Goal: Information Seeking & Learning: Learn about a topic

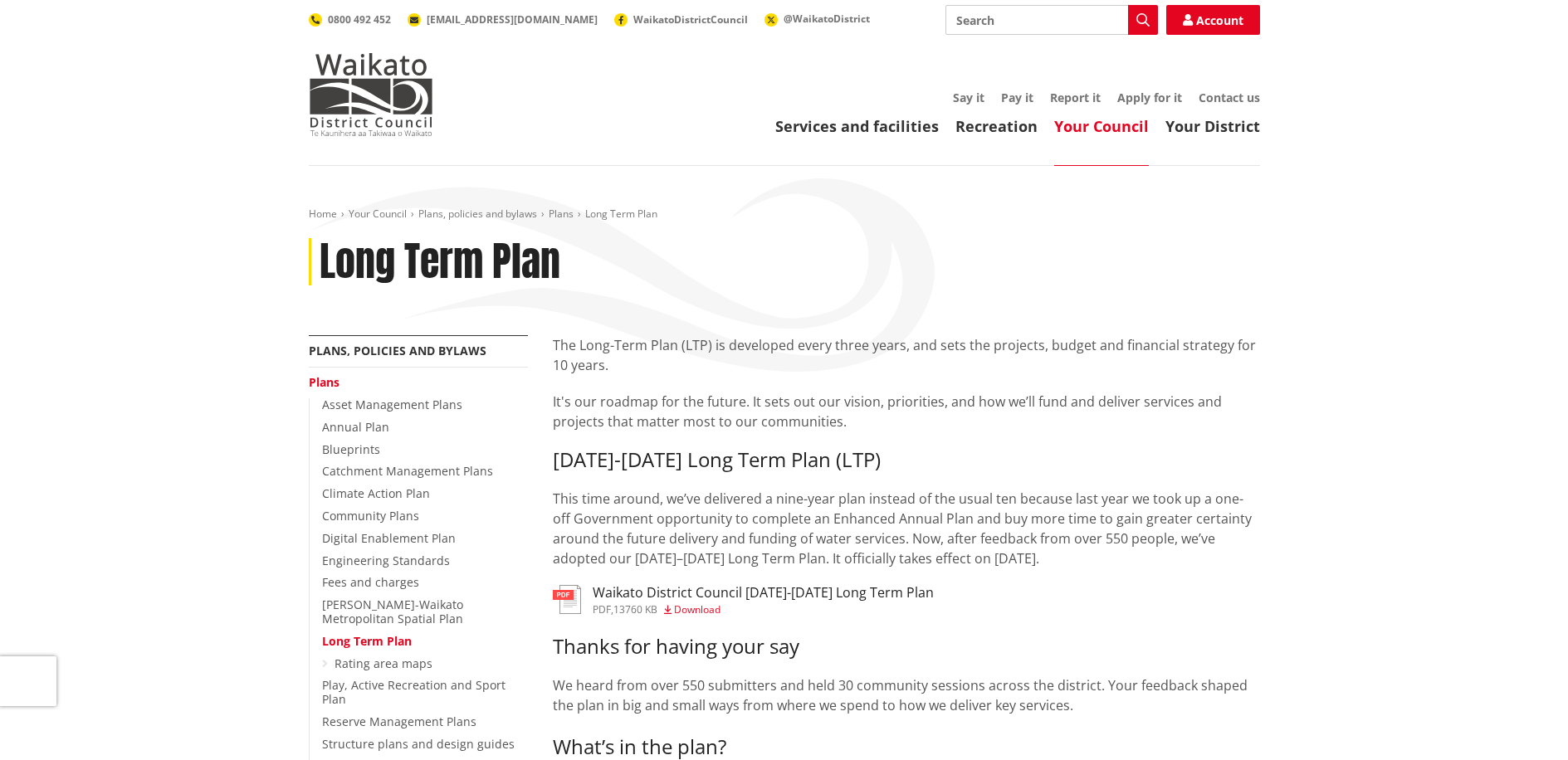
scroll to position [476, 0]
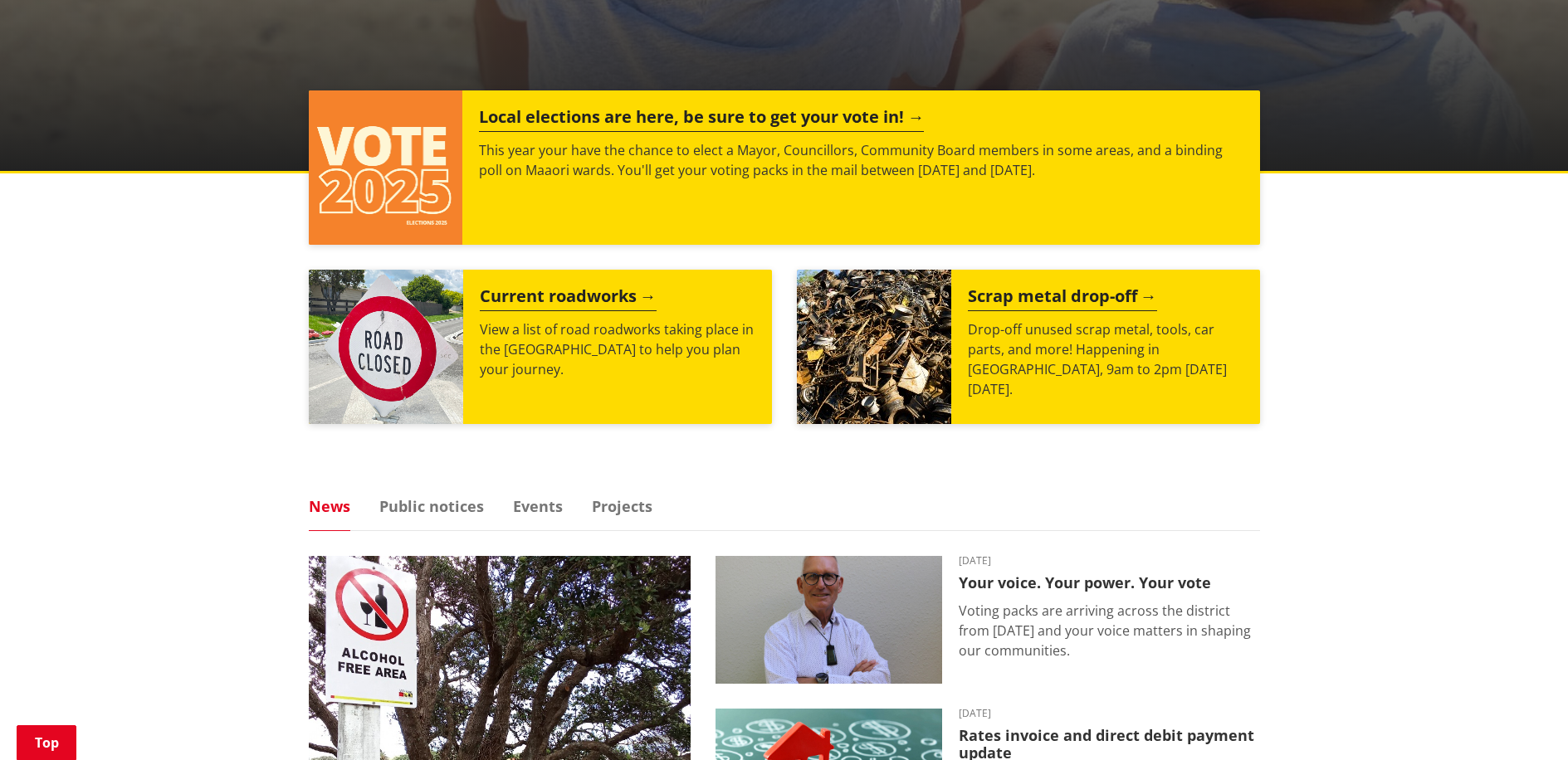
scroll to position [605, 0]
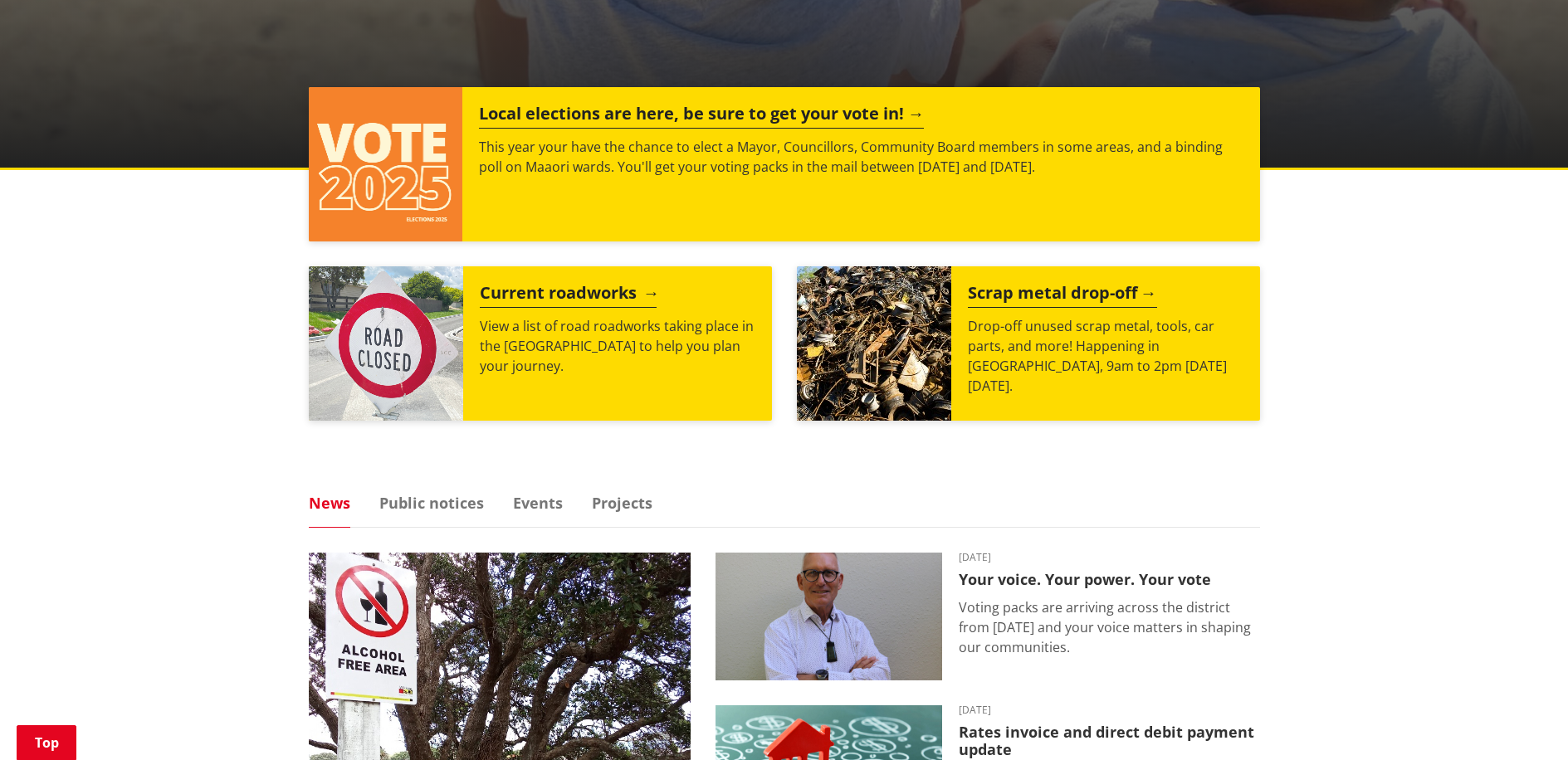
click at [547, 294] on h2 "Current roadworks" at bounding box center [567, 296] width 177 height 25
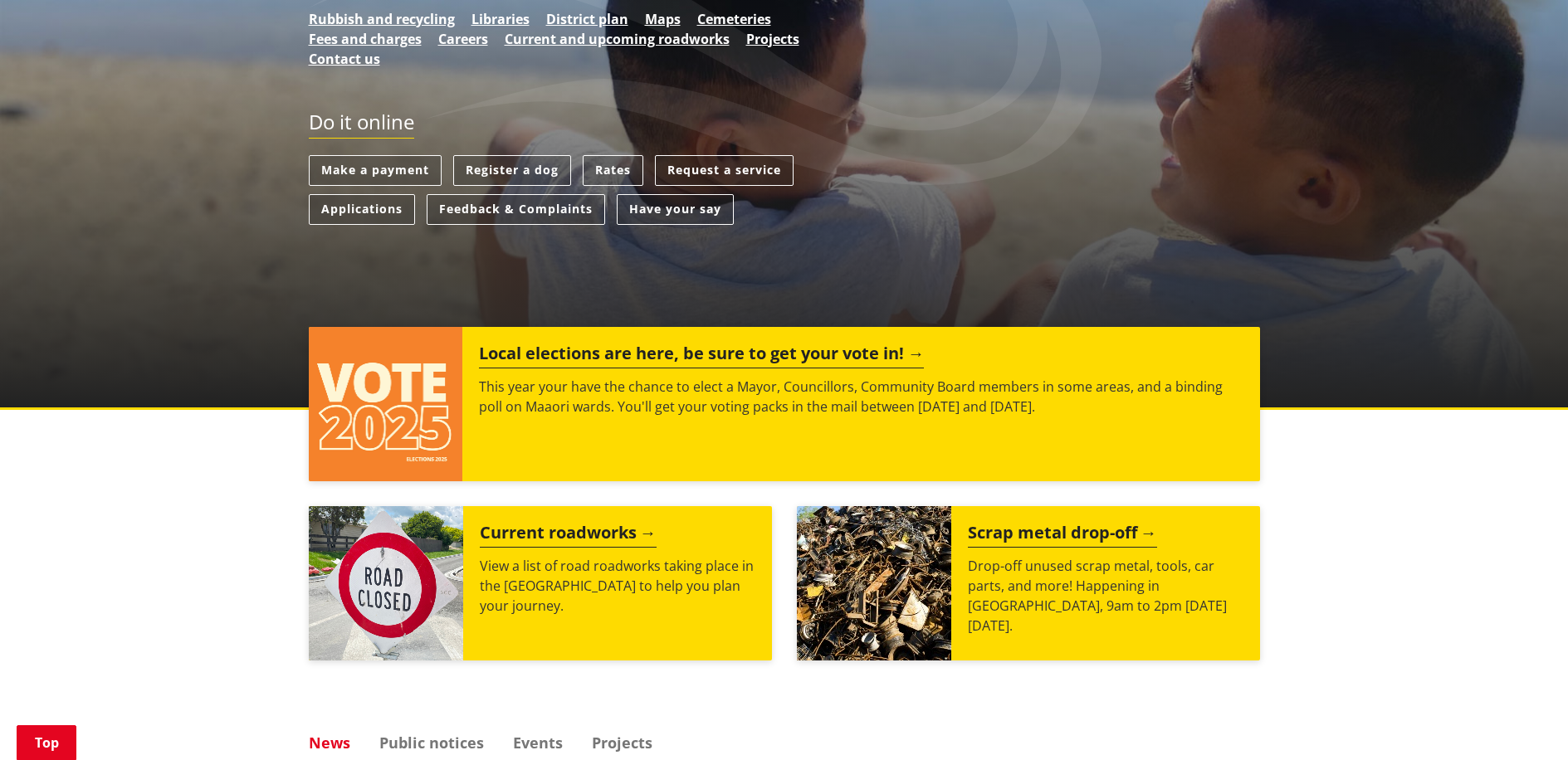
scroll to position [394, 0]
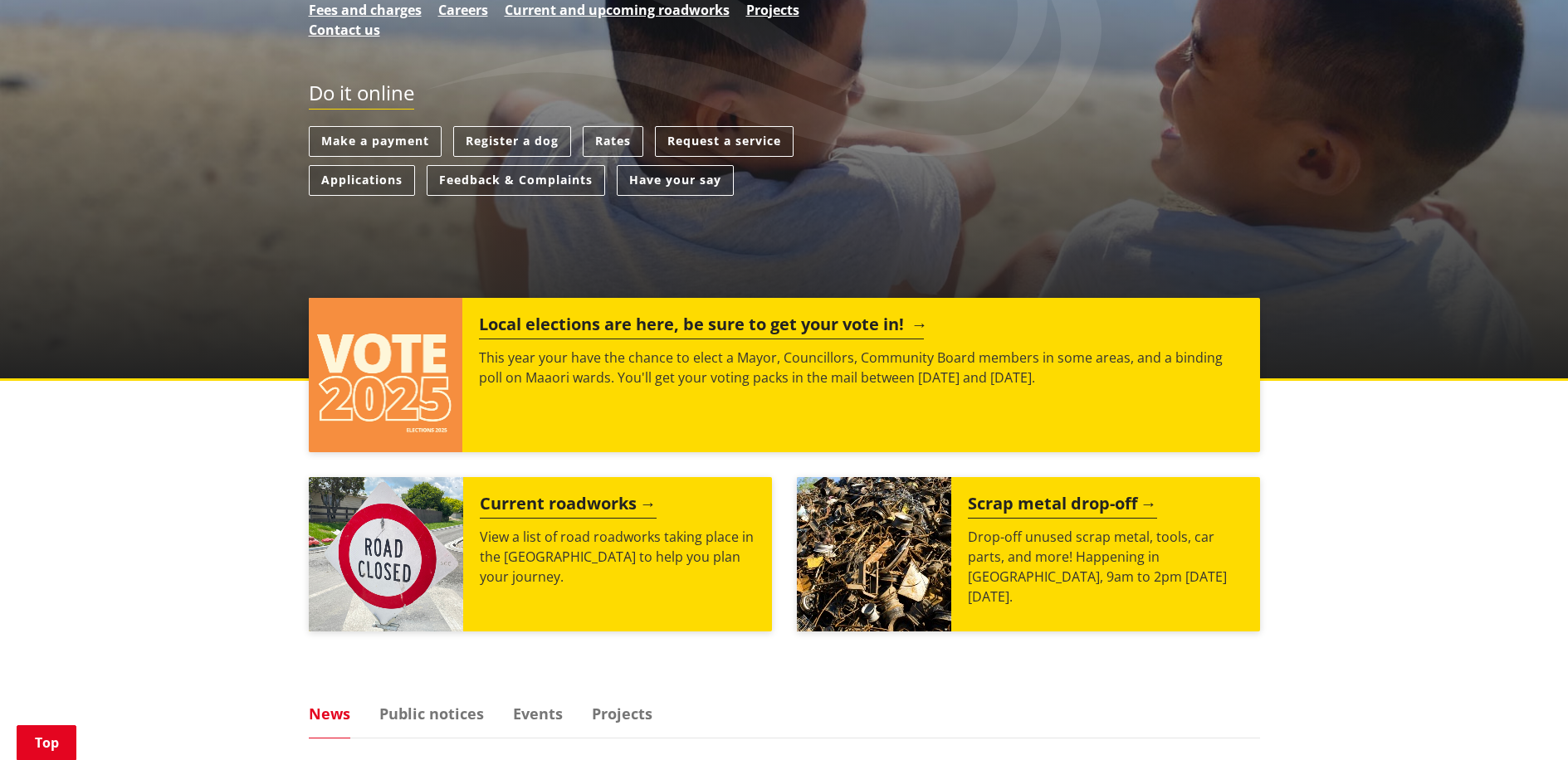
click at [891, 386] on p "This year your have the chance to elect a Mayor, Councillors, Community Board m…" at bounding box center [860, 368] width 764 height 40
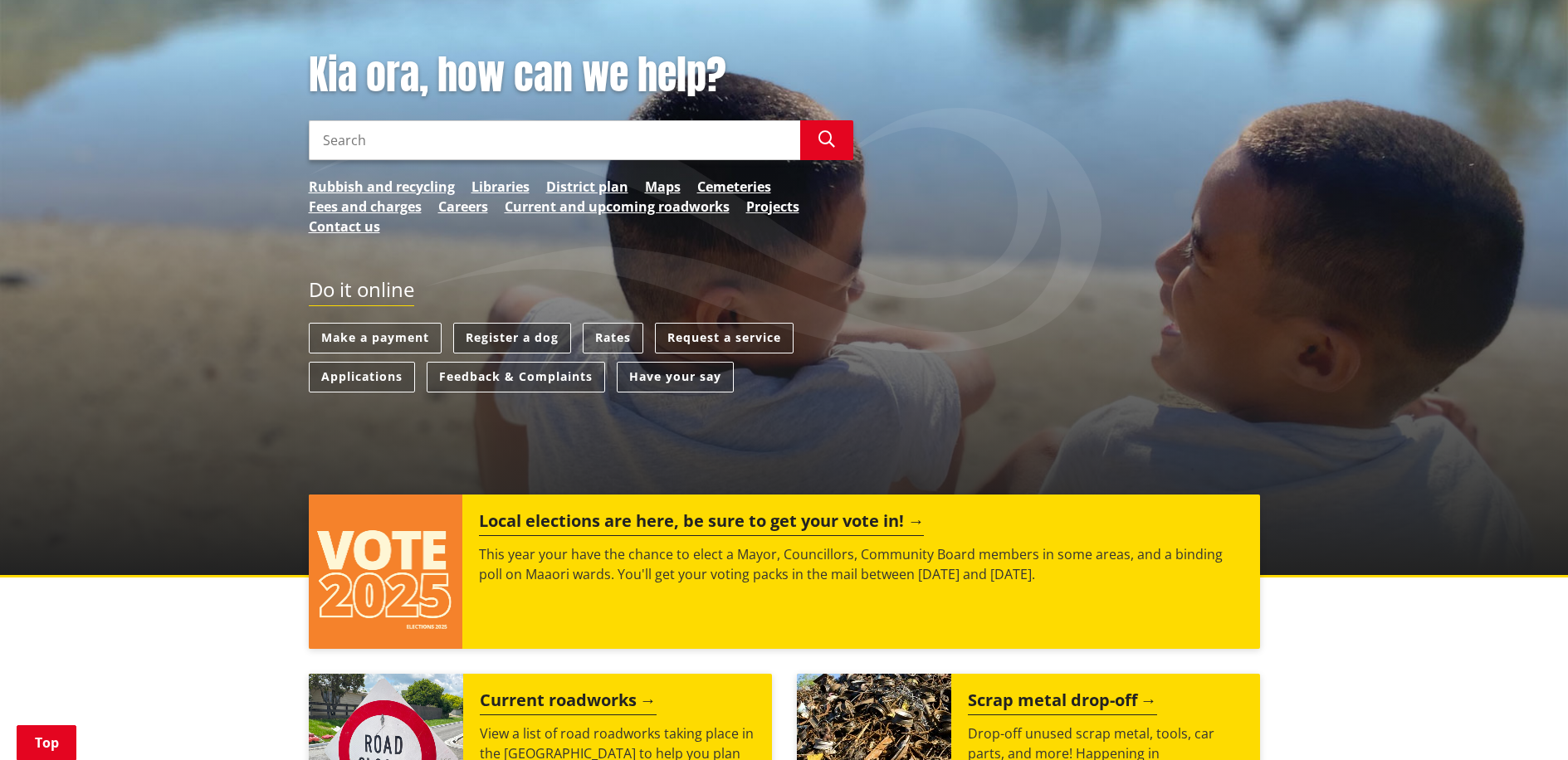
scroll to position [67, 0]
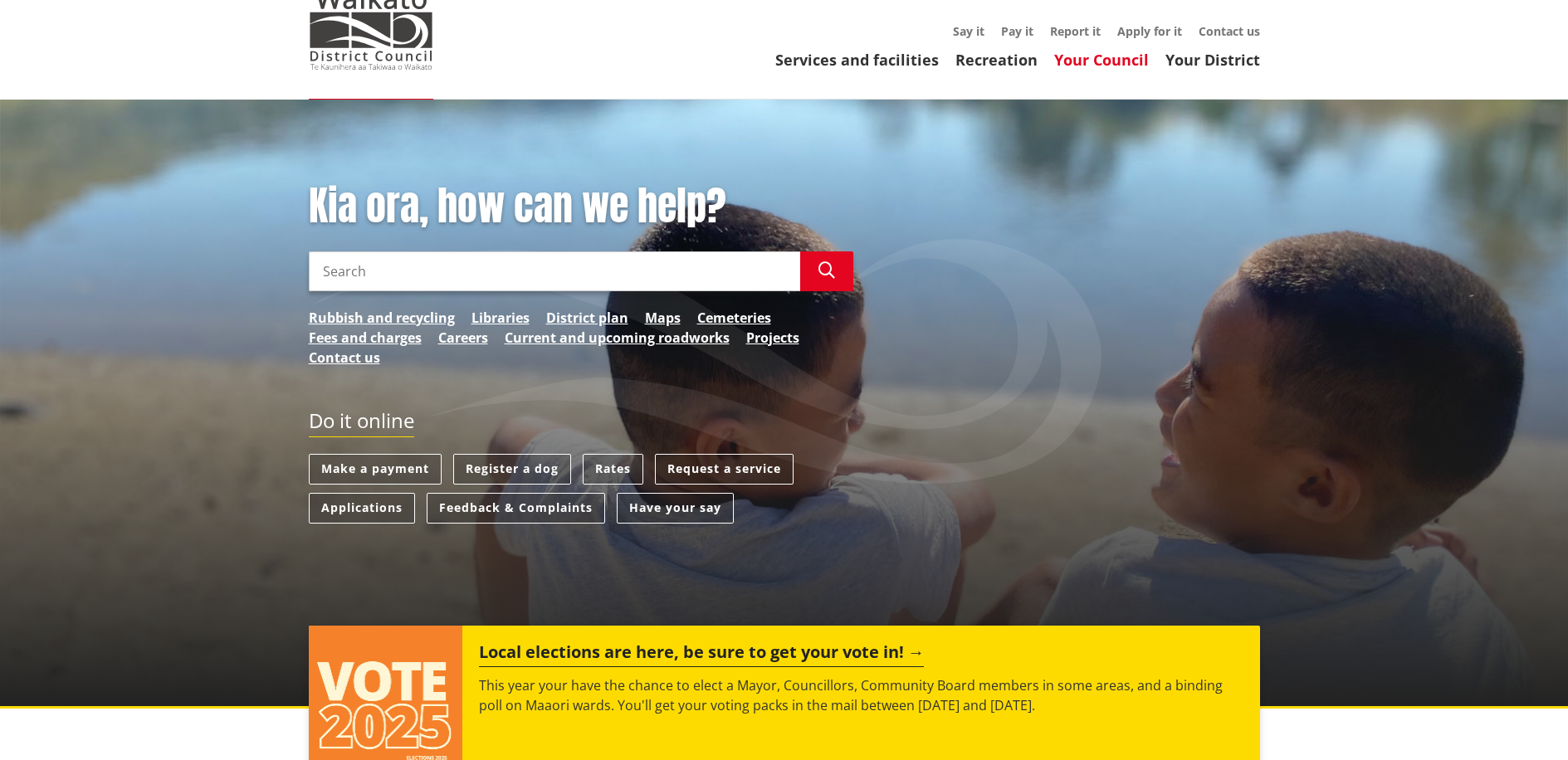
click at [1102, 57] on link "Your Council" at bounding box center [1101, 59] width 95 height 20
click at [970, 30] on link "Say it" at bounding box center [969, 31] width 32 height 16
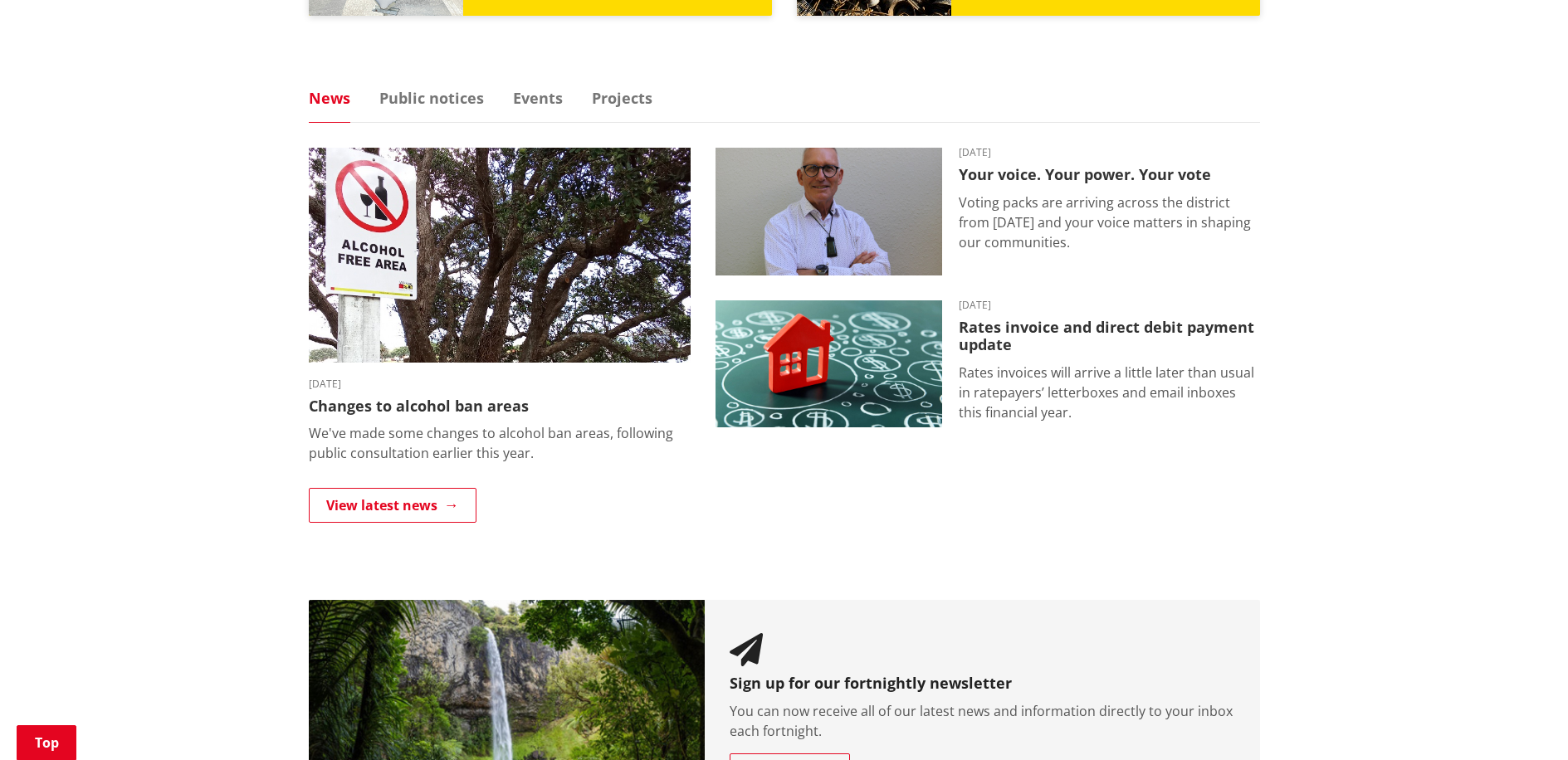
scroll to position [1064, 0]
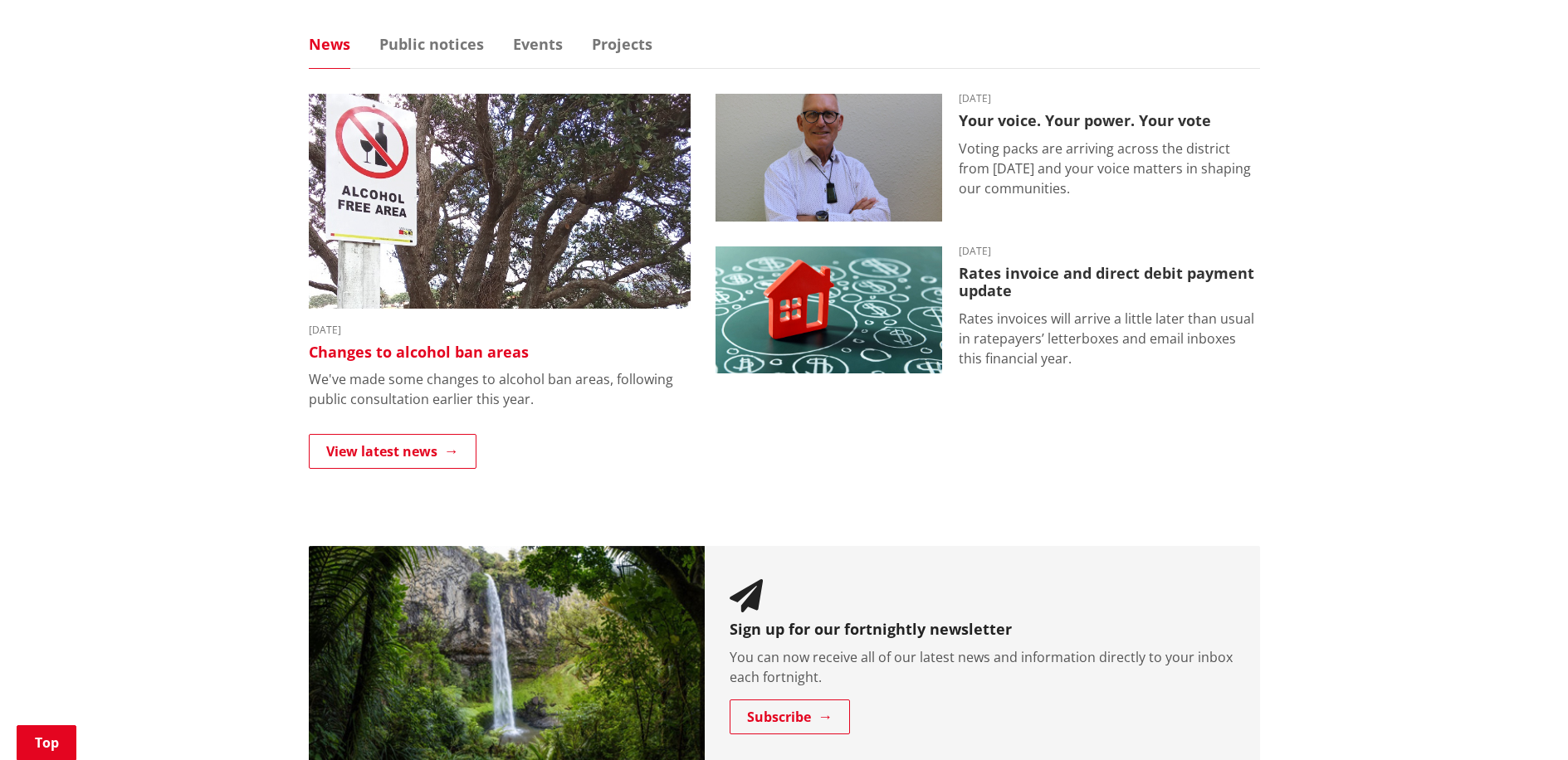
click at [451, 353] on h3 "Changes to alcohol ban areas" at bounding box center [500, 352] width 382 height 19
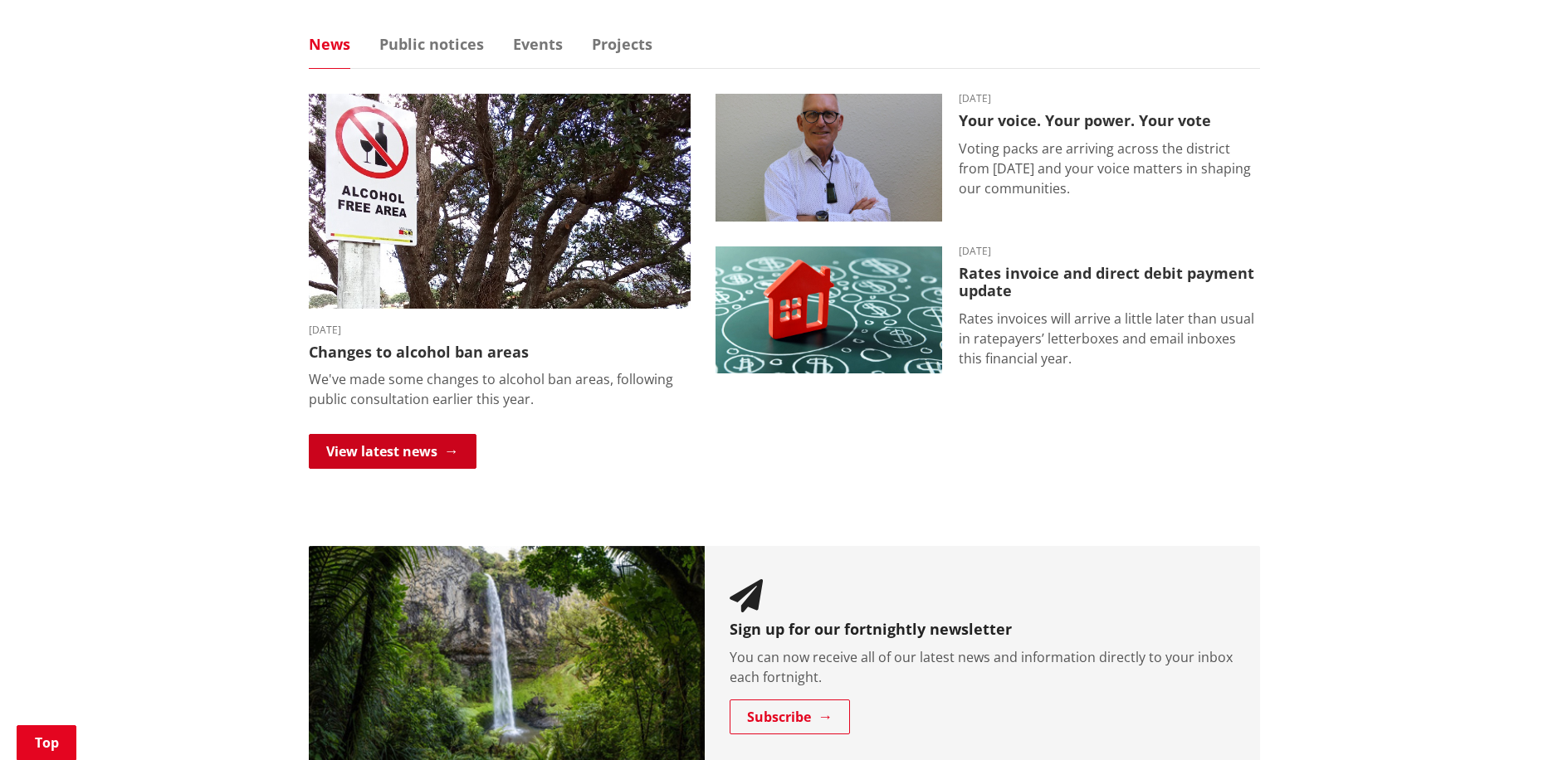
click at [433, 451] on link "View latest news" at bounding box center [392, 451] width 168 height 35
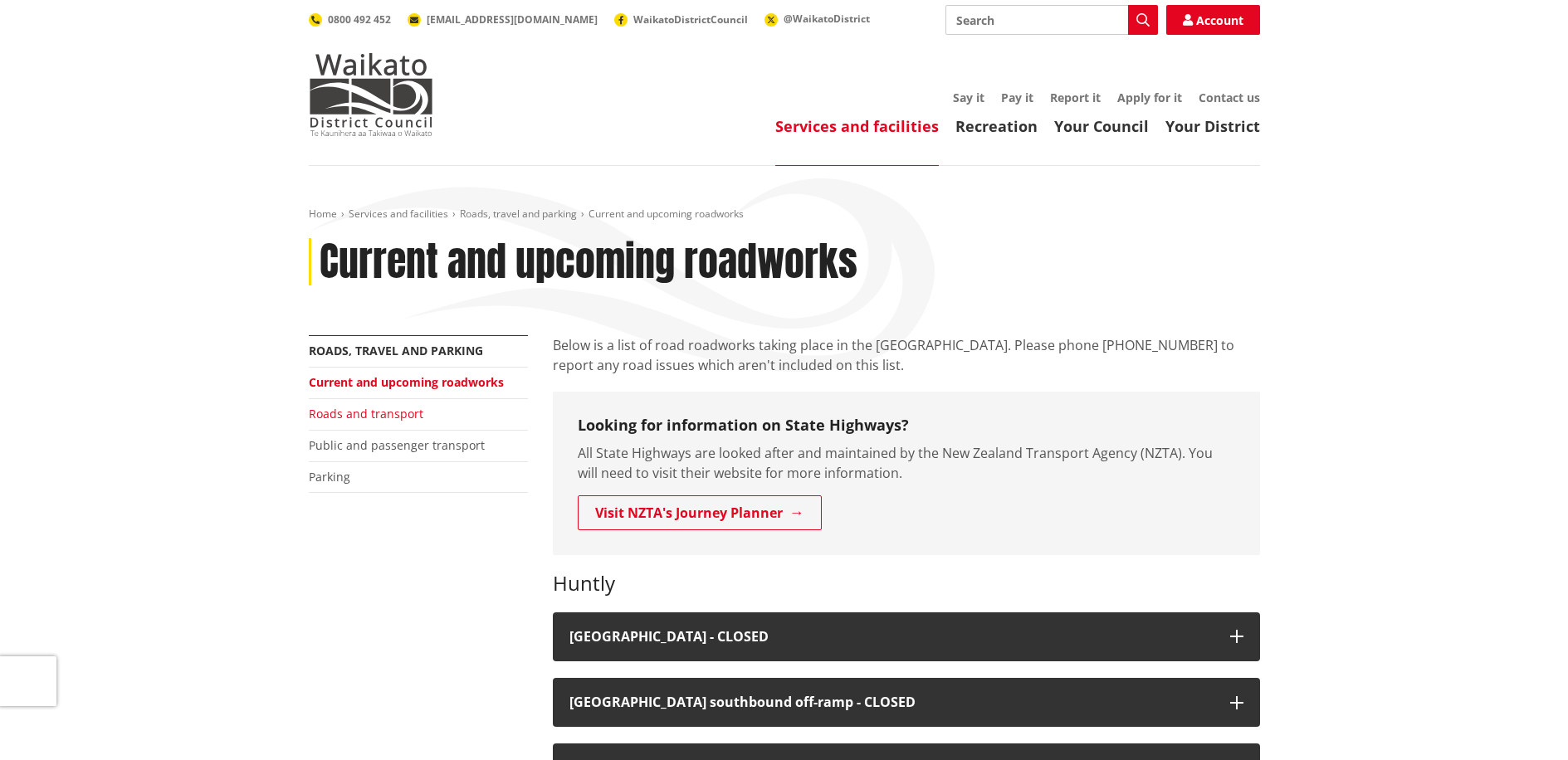
click at [394, 411] on link "Roads and transport" at bounding box center [366, 414] width 115 height 16
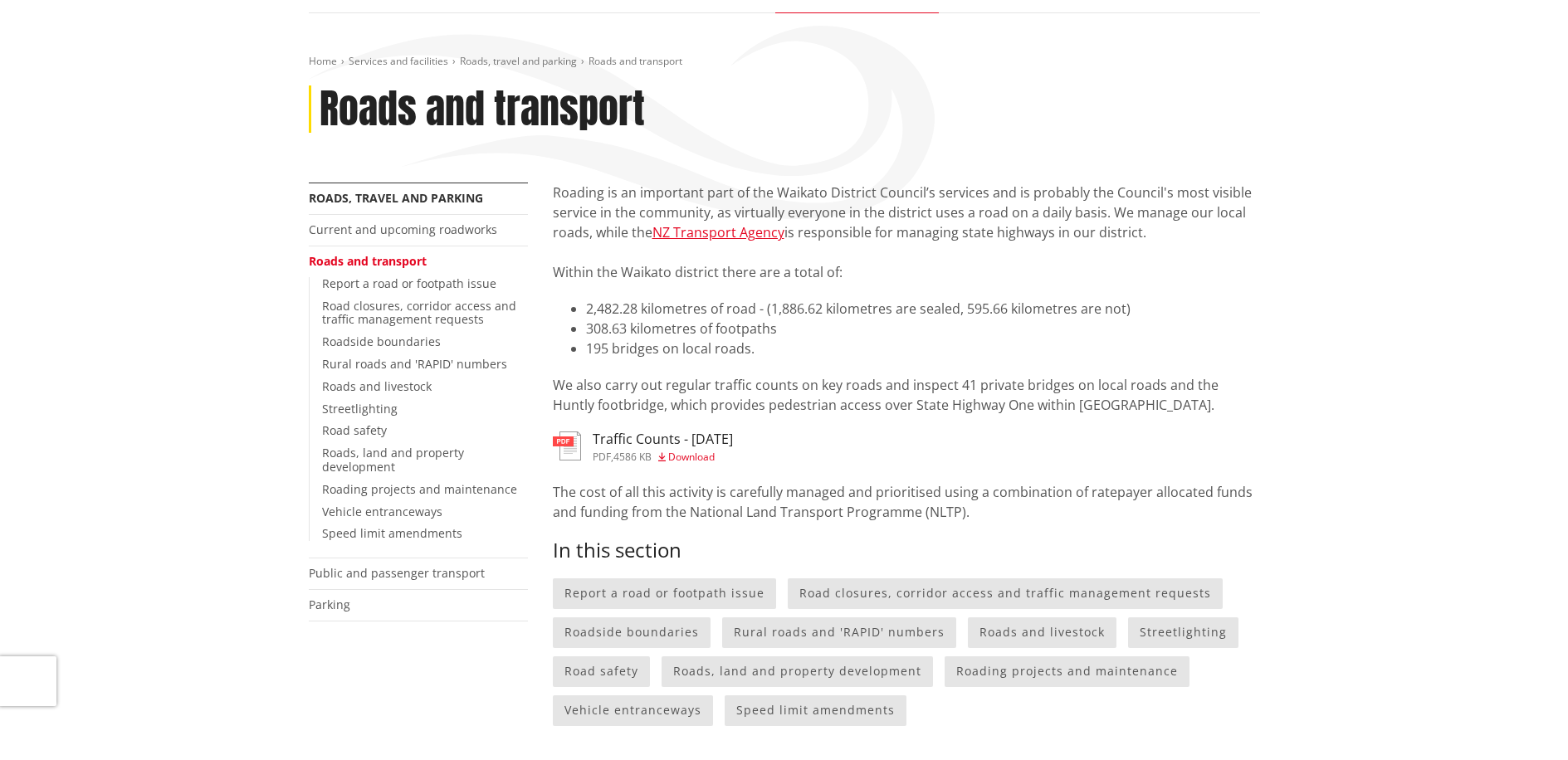
scroll to position [225, 0]
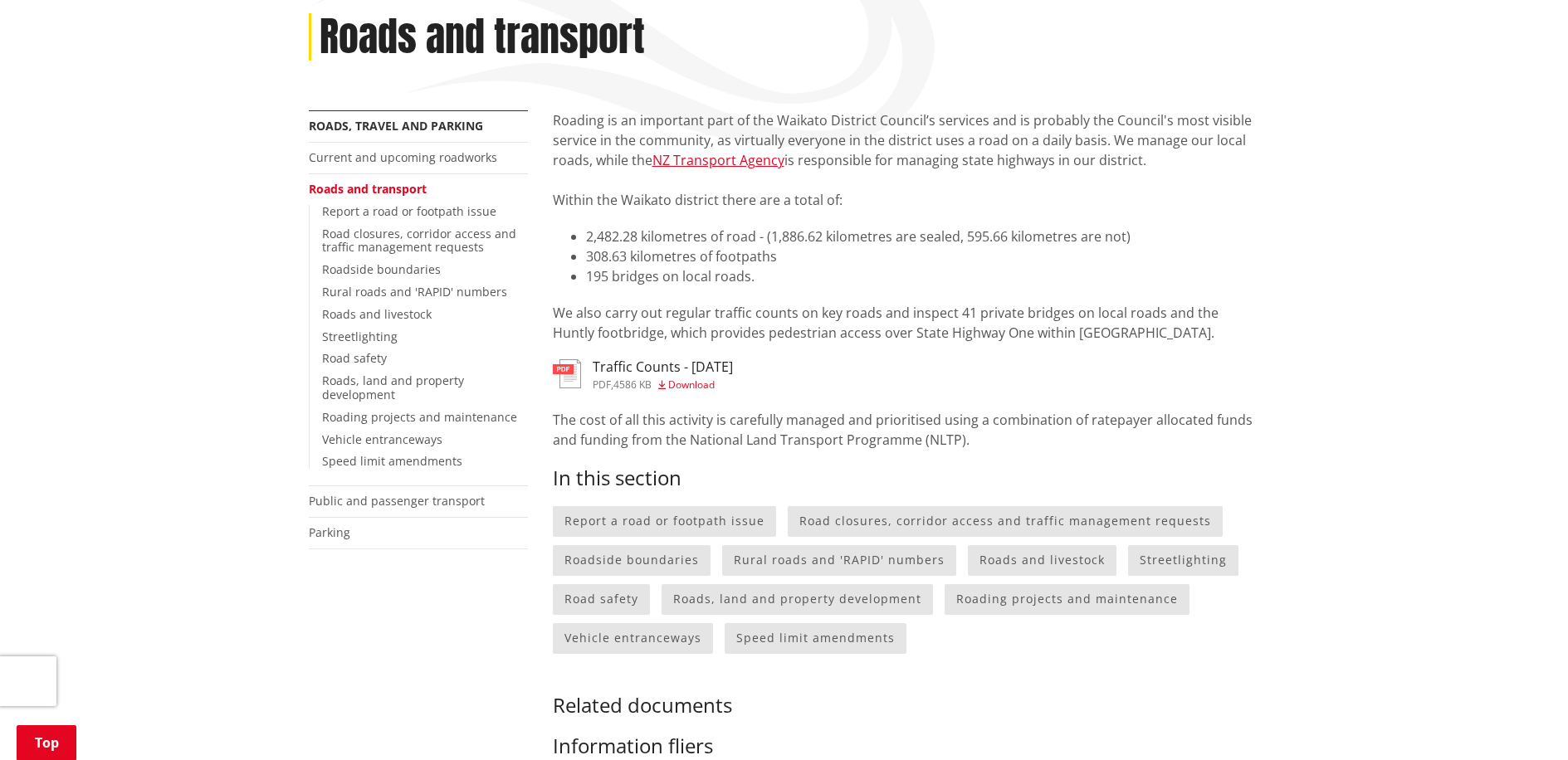
click at [568, 375] on img at bounding box center [566, 374] width 28 height 29
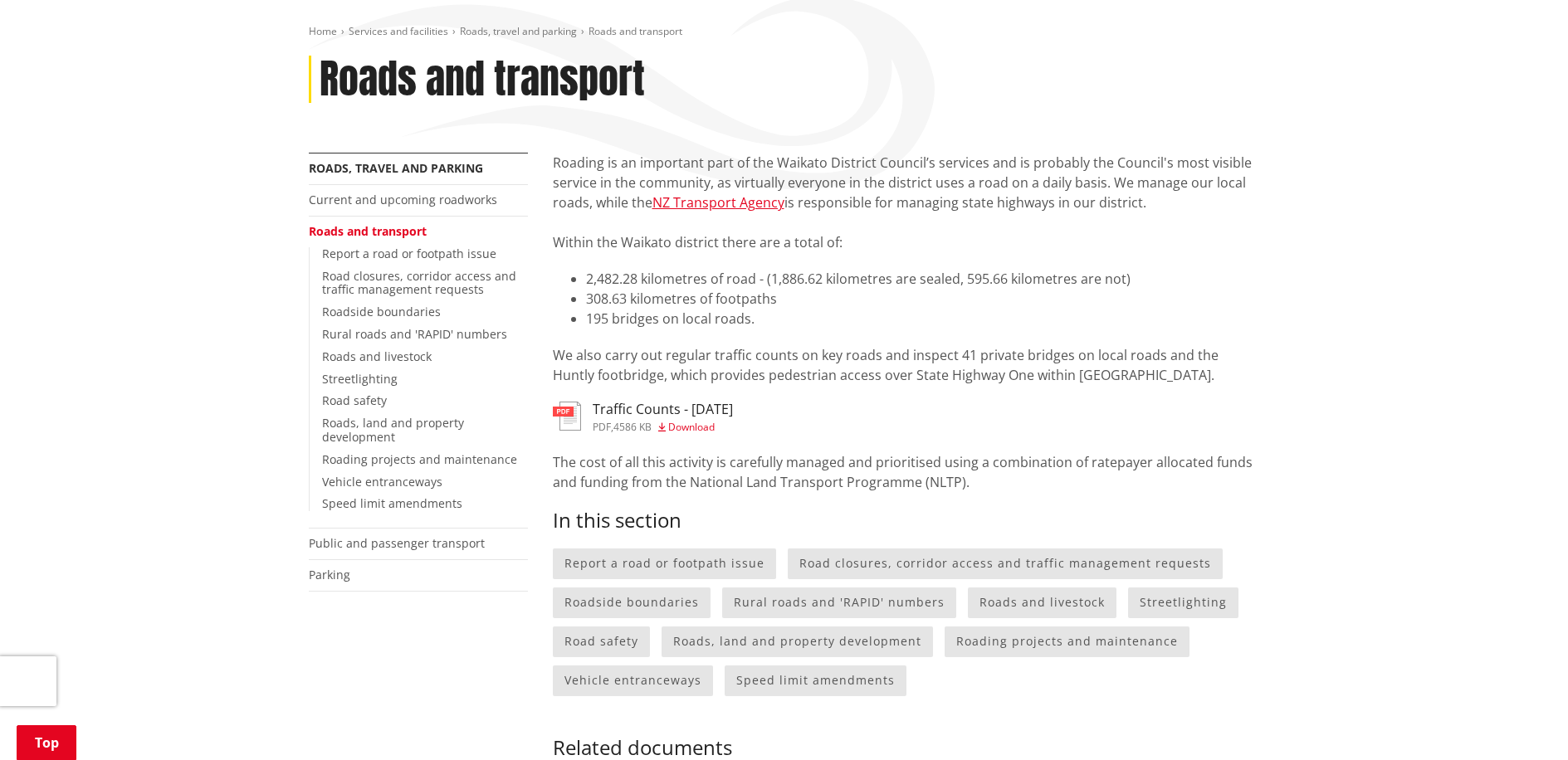
scroll to position [180, 0]
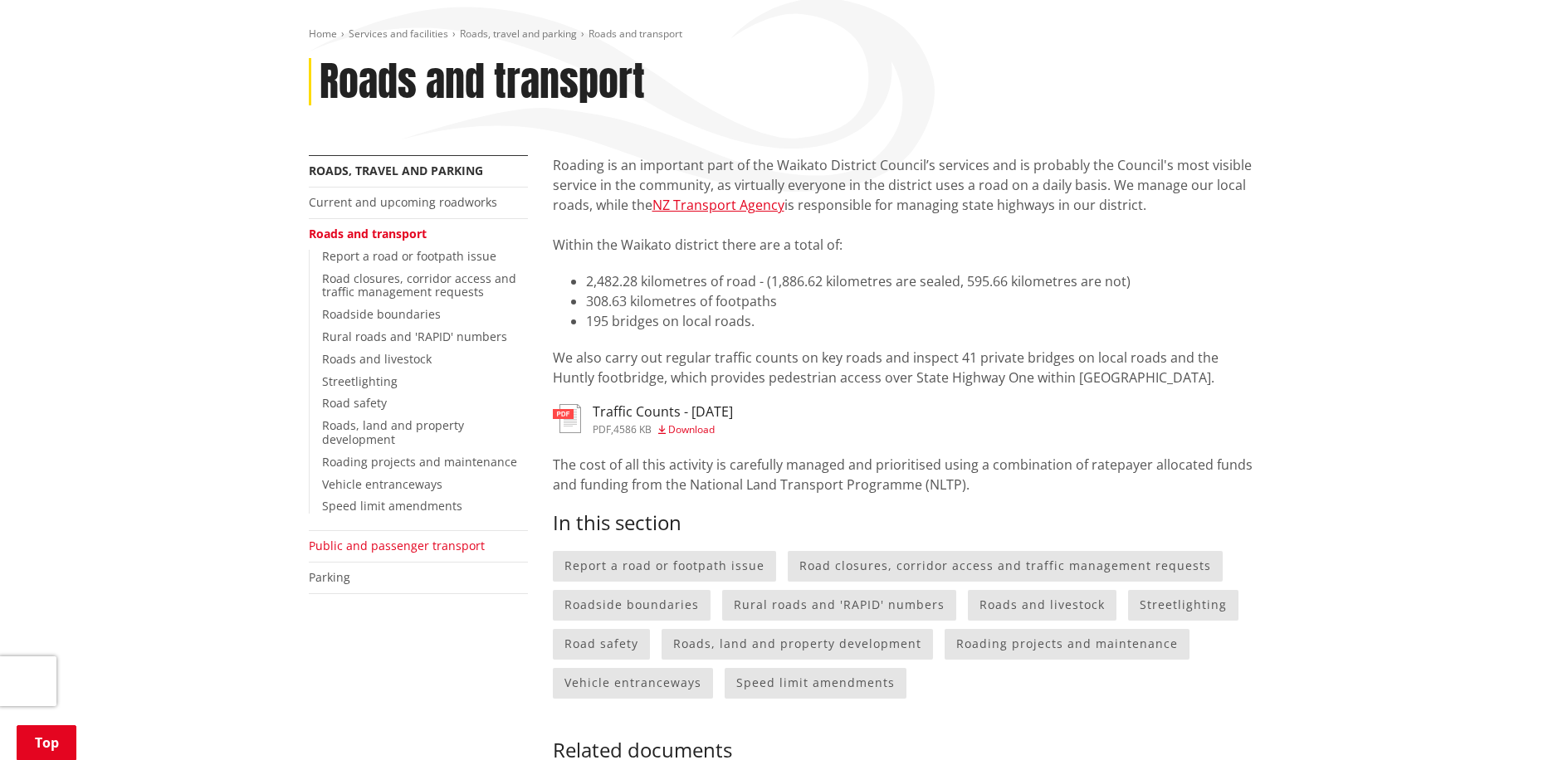
click at [410, 546] on link "Public and passenger transport" at bounding box center [397, 546] width 176 height 16
click at [360, 200] on link "Current and upcoming roadworks" at bounding box center [403, 202] width 188 height 16
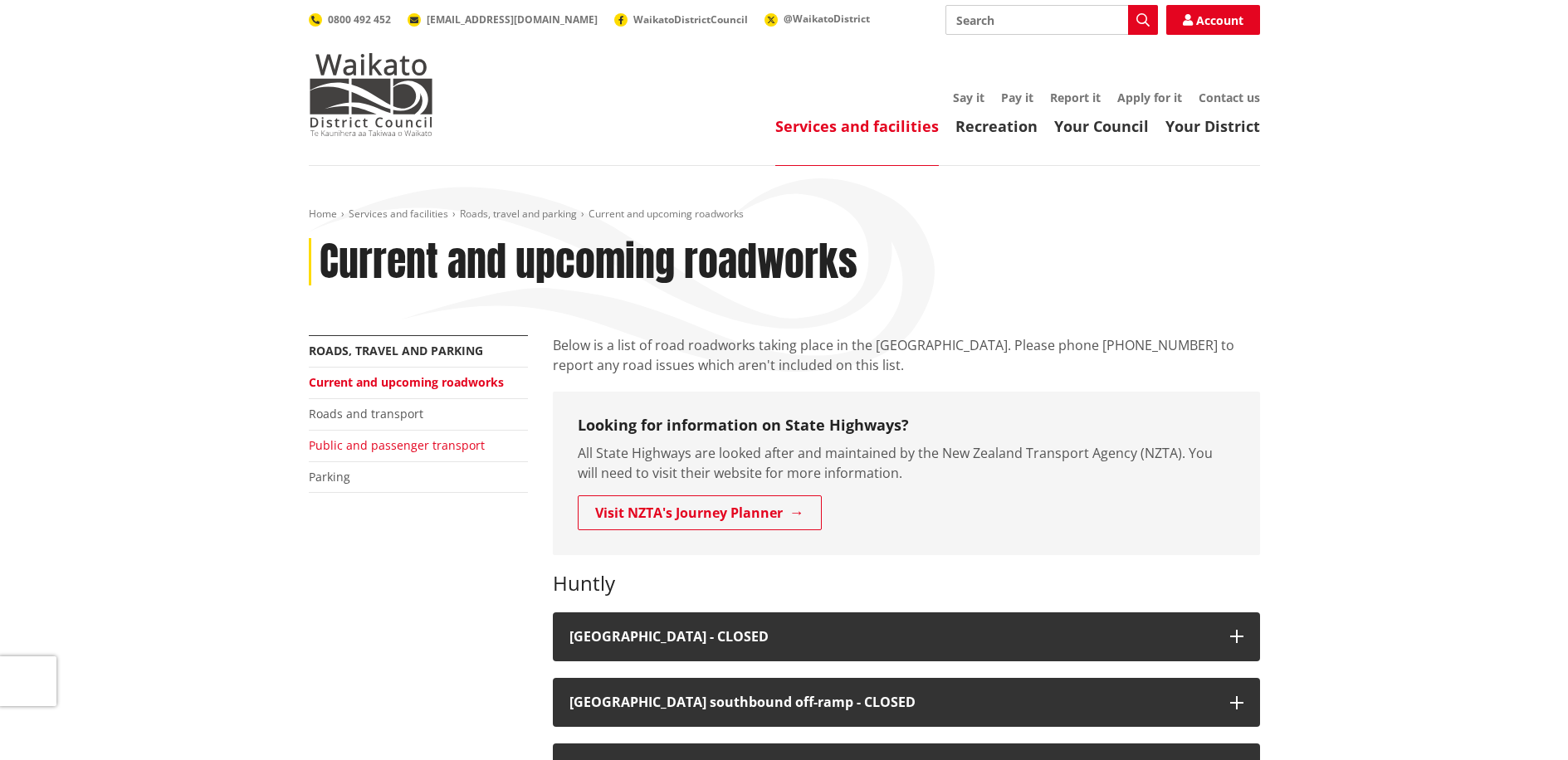
click at [382, 444] on link "Public and passenger transport" at bounding box center [397, 446] width 176 height 16
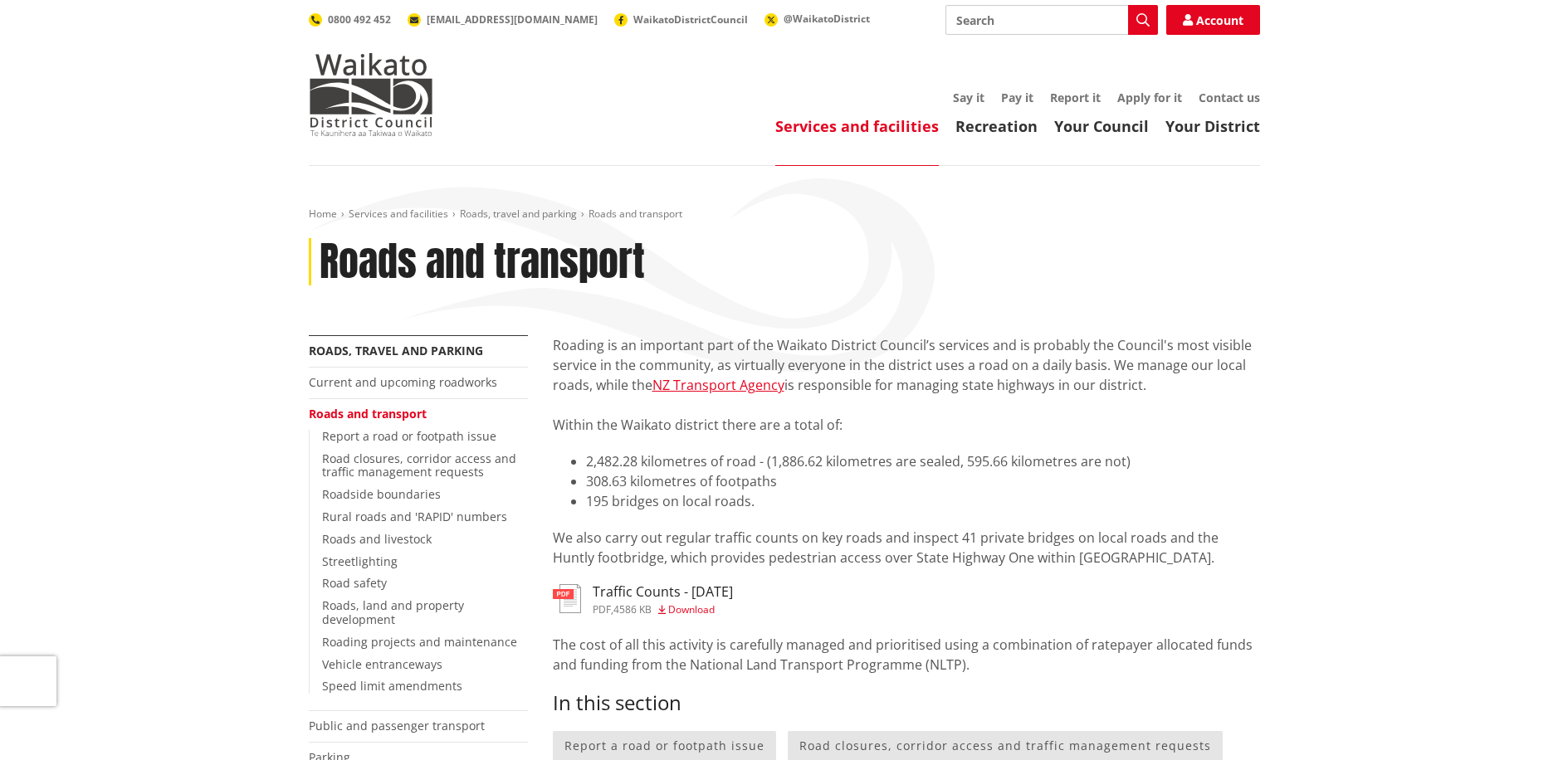
scroll to position [180, 0]
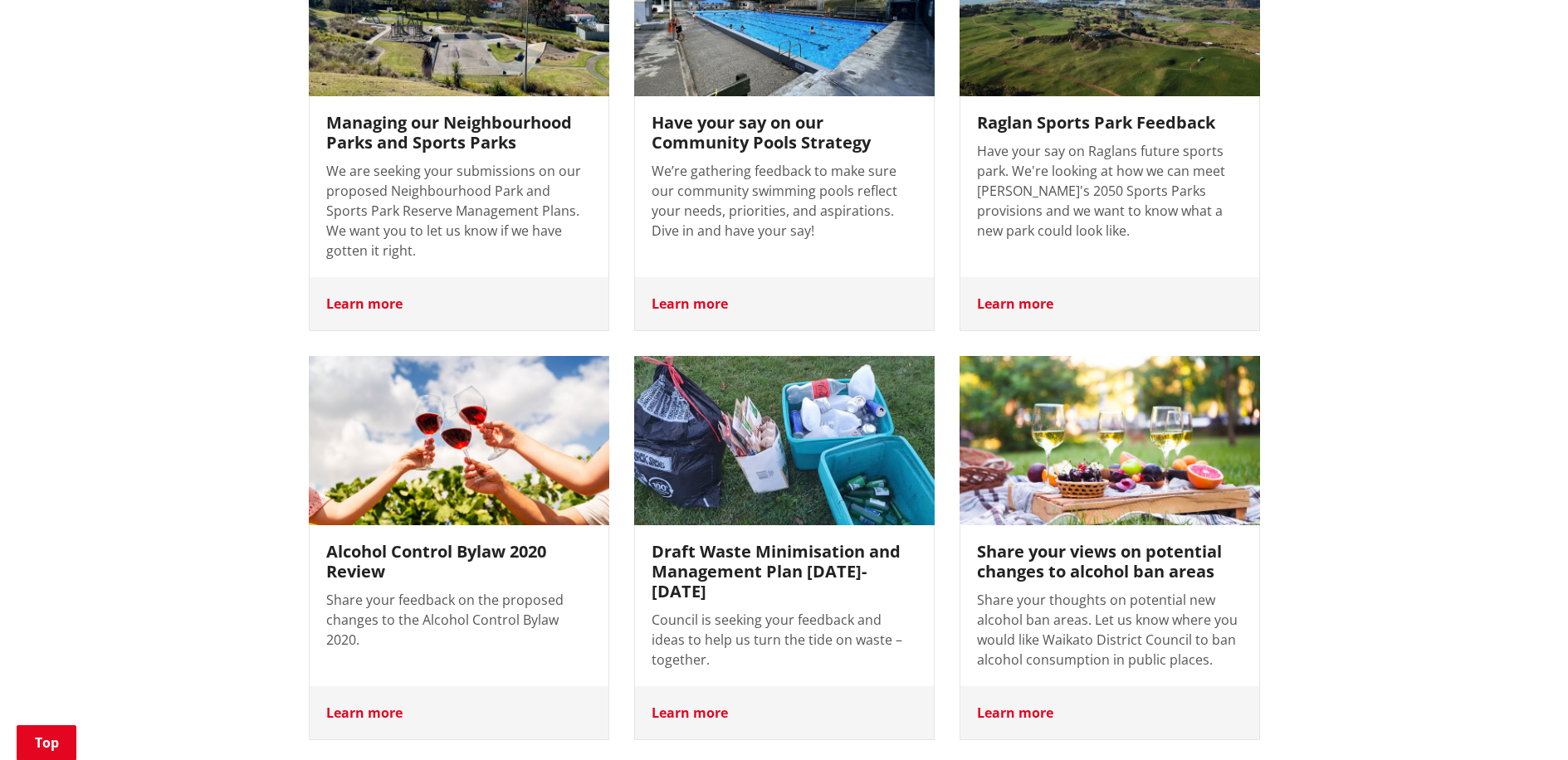
scroll to position [793, 0]
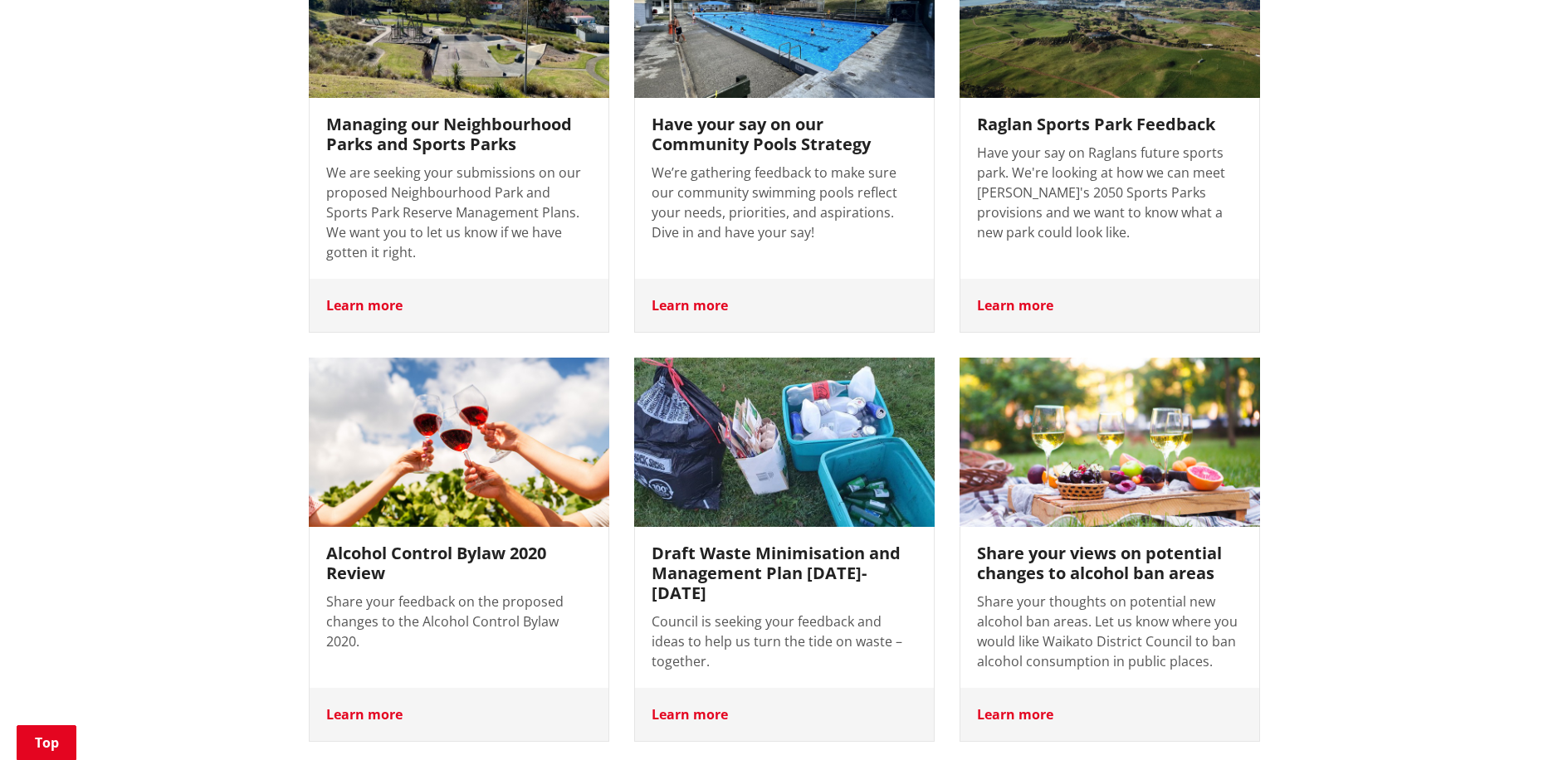
click at [377, 543] on h3 "Alcohol Control Bylaw 2020 Review" at bounding box center [458, 563] width 265 height 40
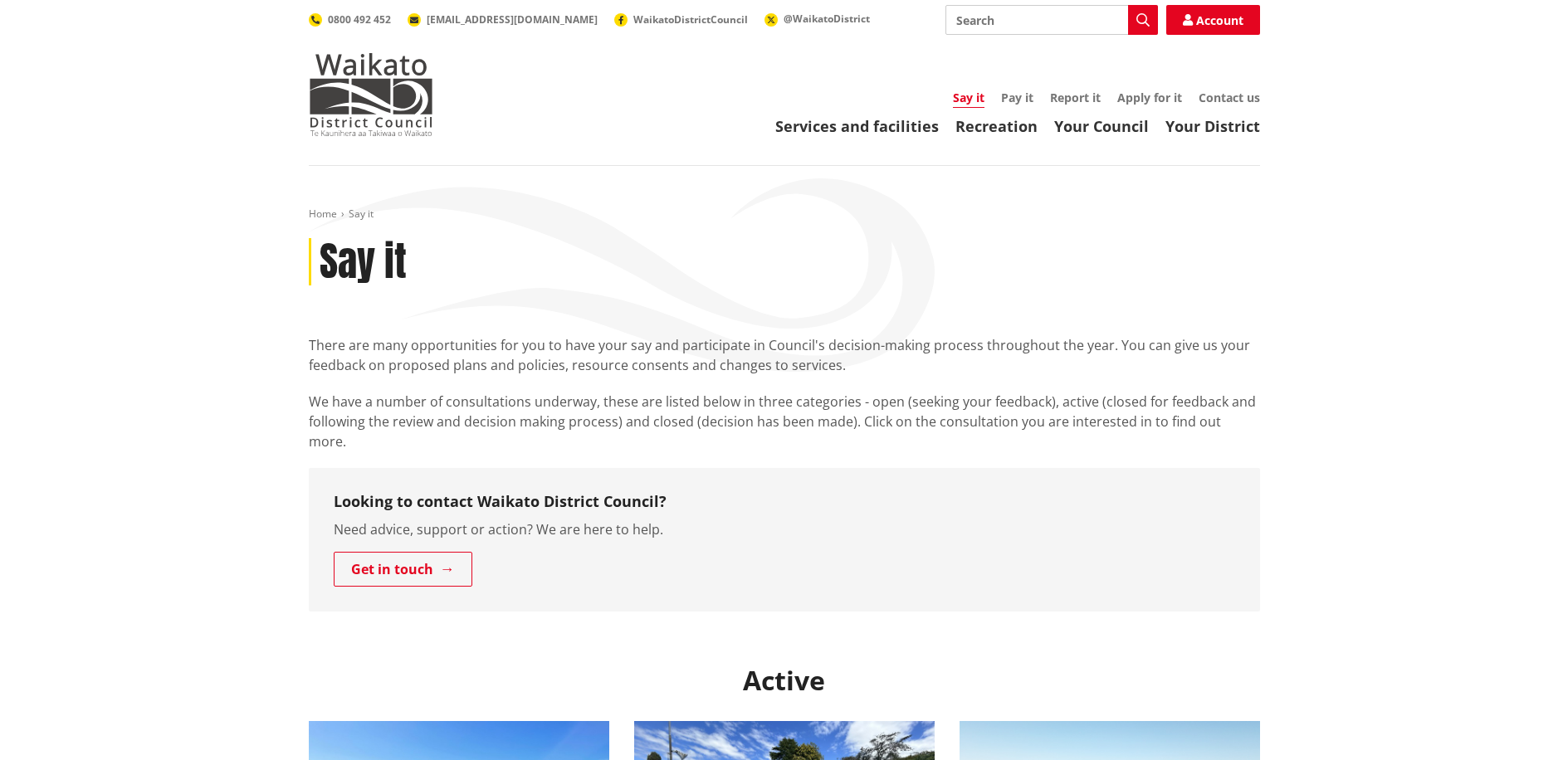
scroll to position [793, 0]
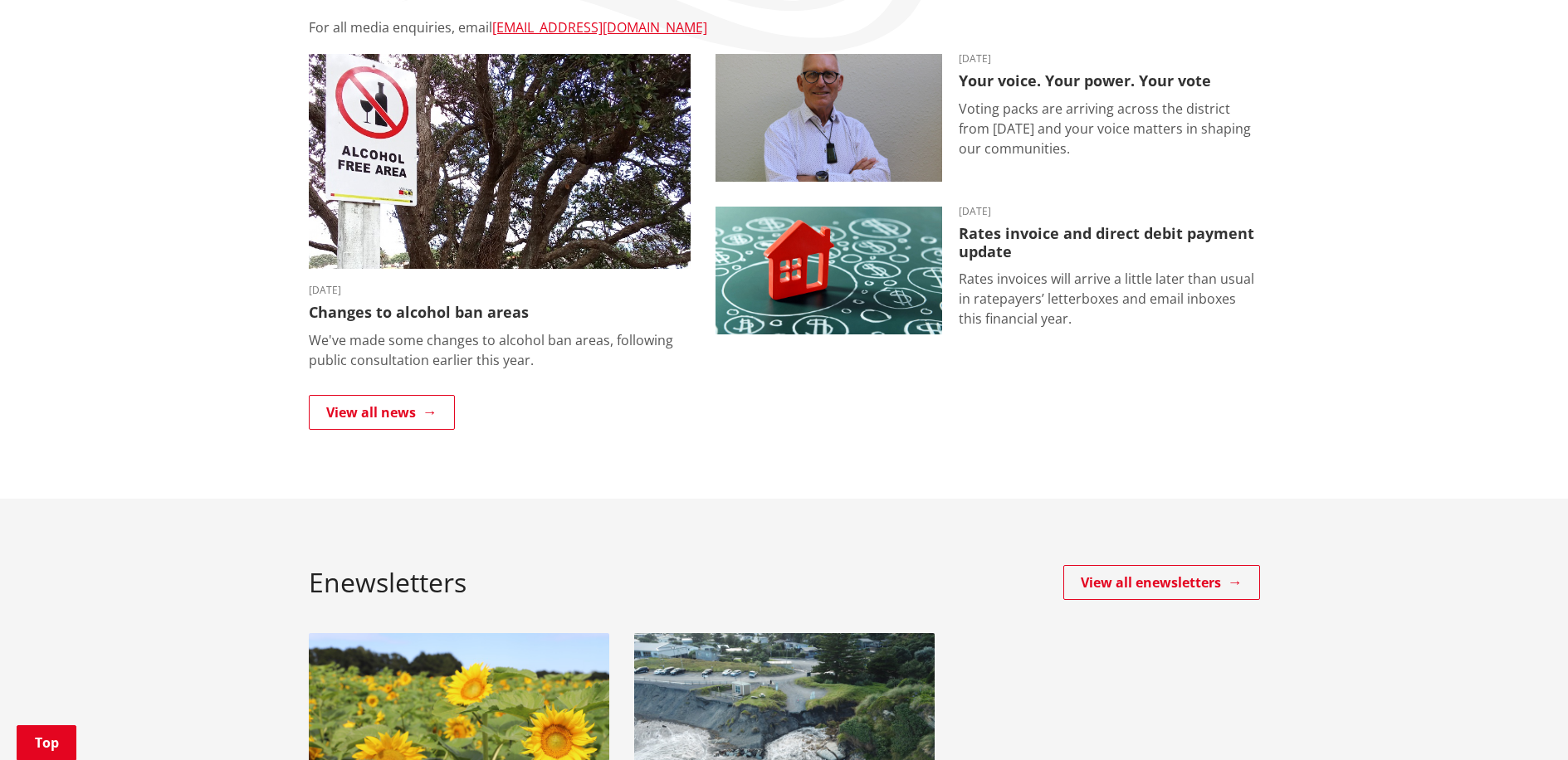
scroll to position [314, 0]
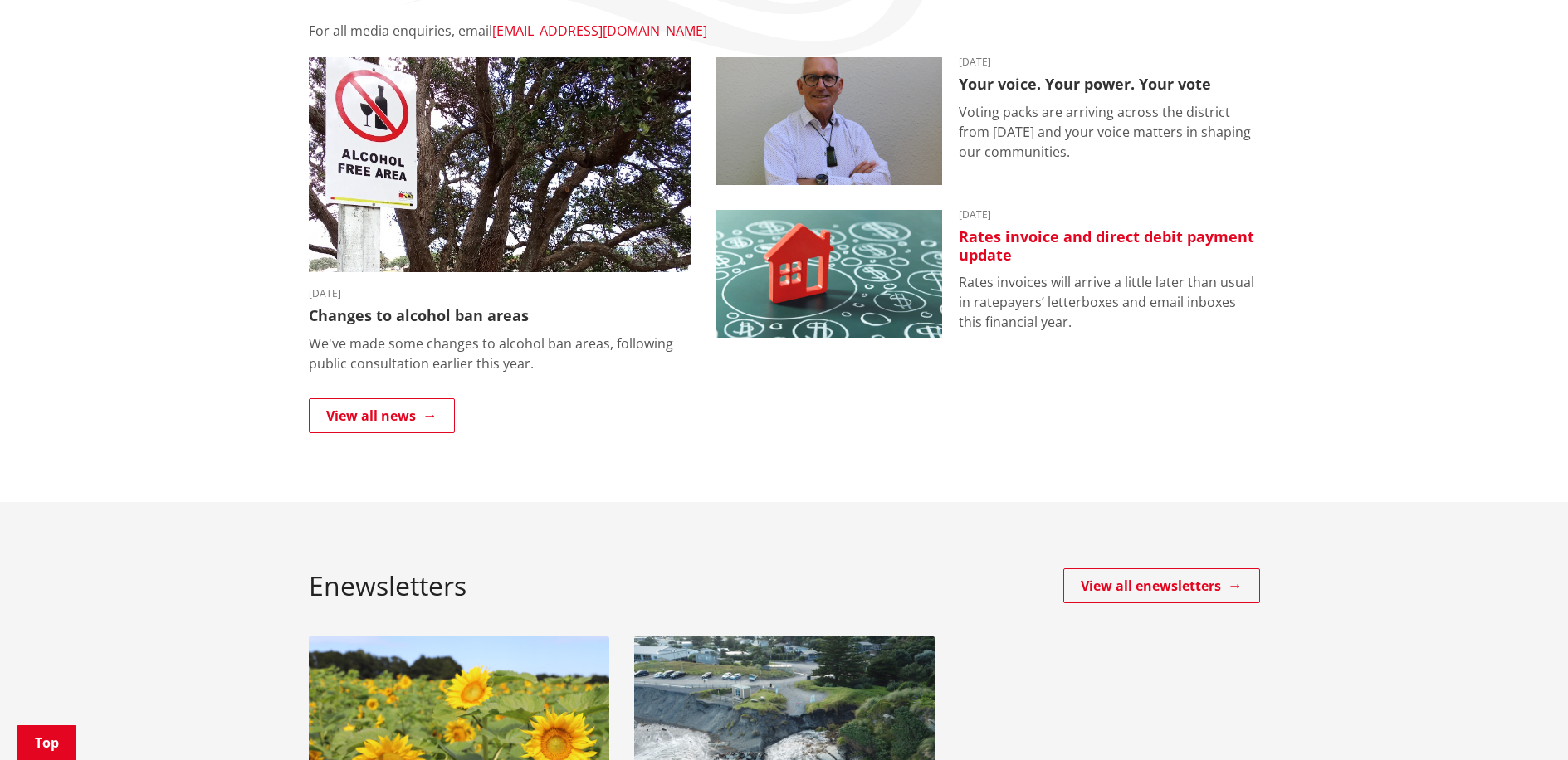
click at [1022, 234] on h3 "Rates invoice and direct debit payment update" at bounding box center [1109, 246] width 301 height 36
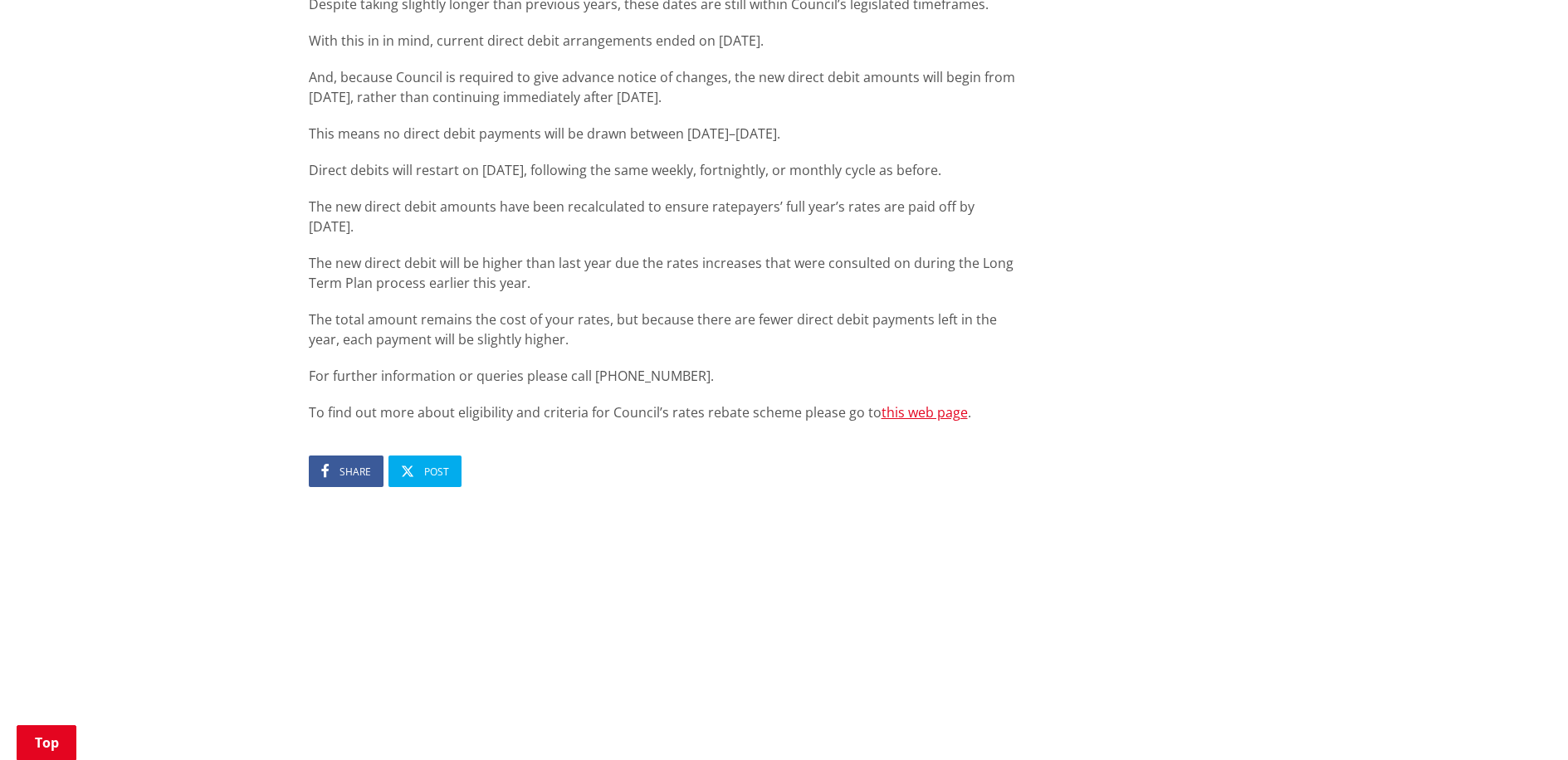
scroll to position [990, 0]
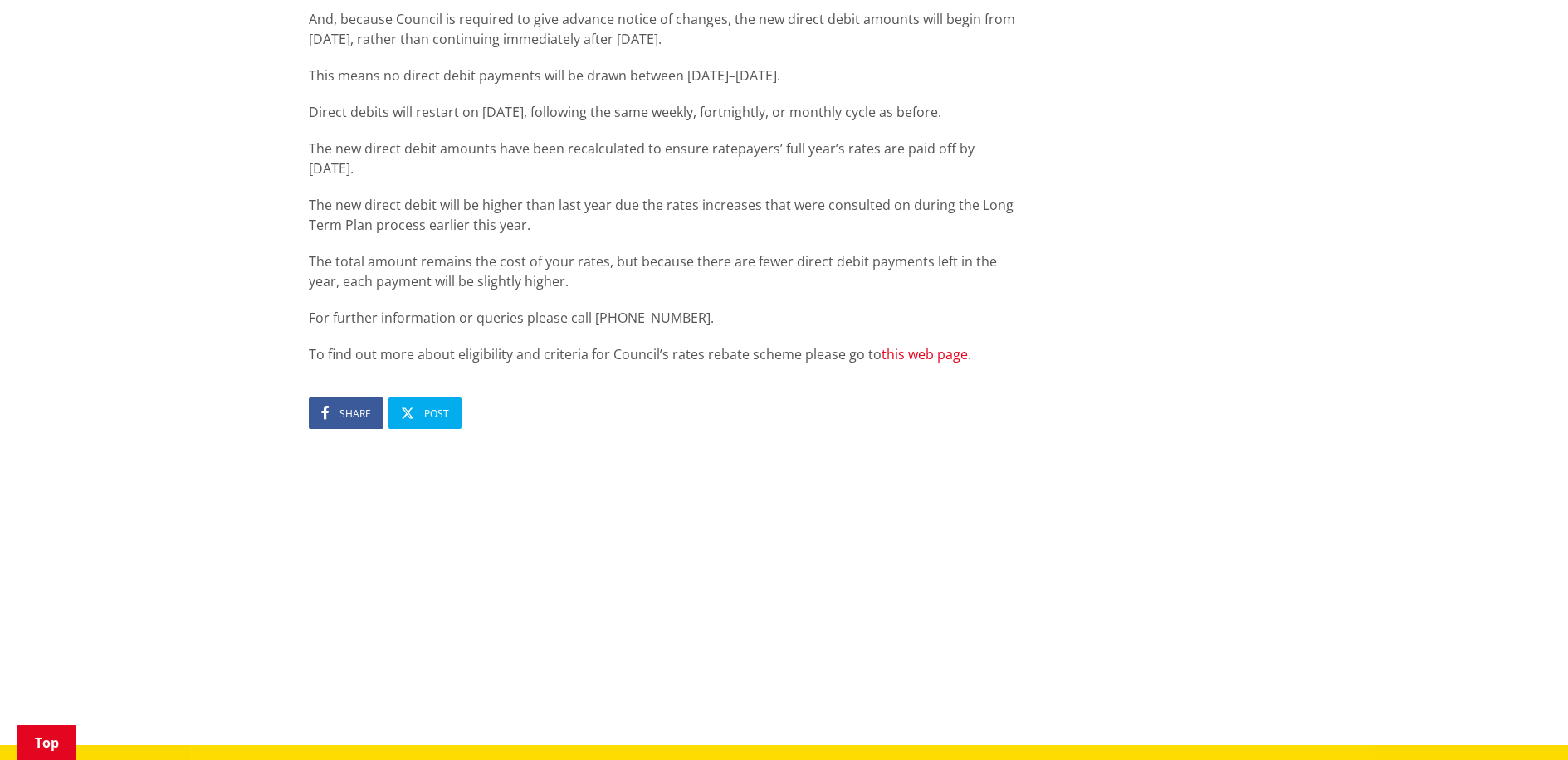
click at [915, 351] on link "this web page" at bounding box center [924, 354] width 86 height 19
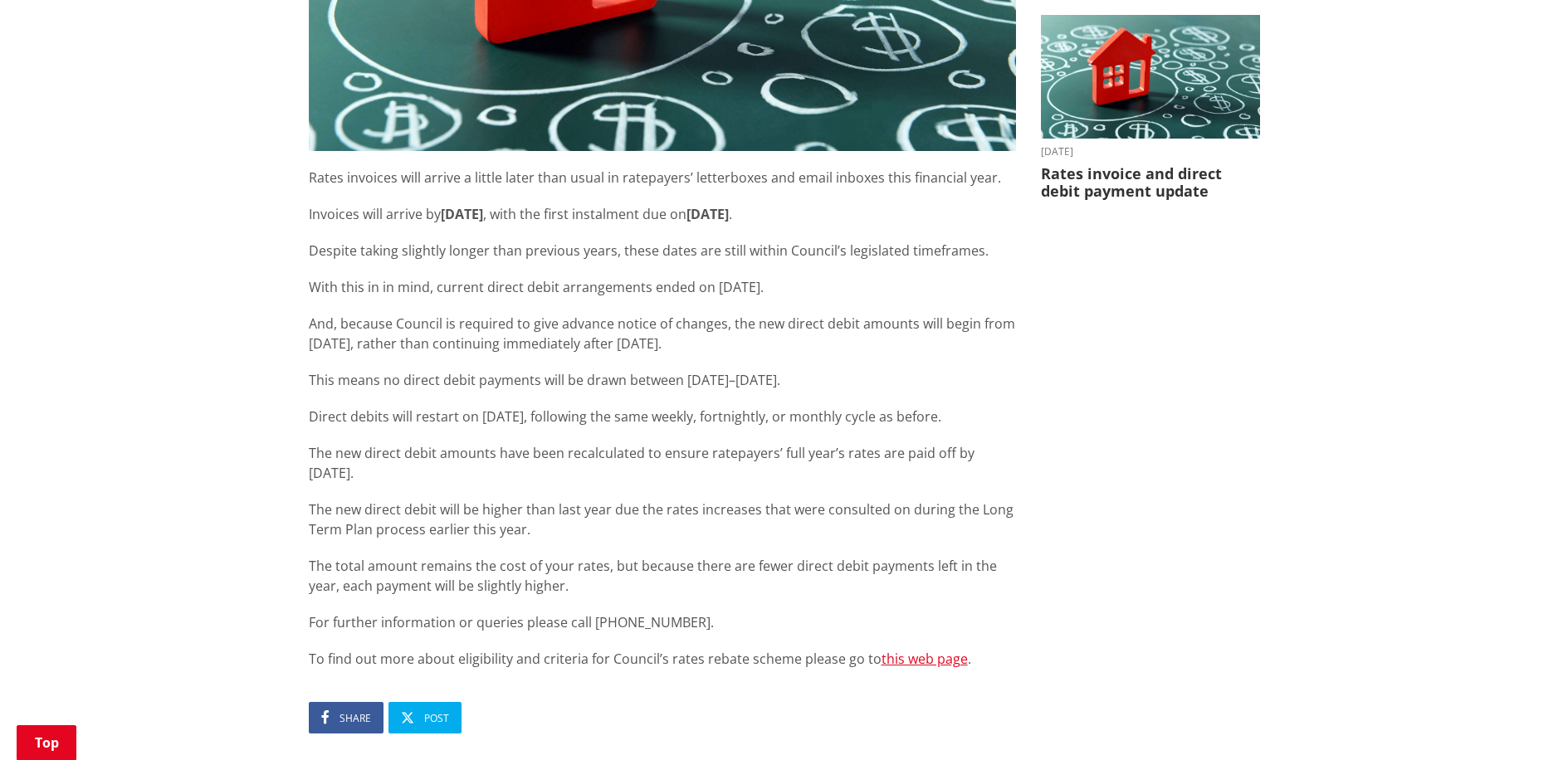
scroll to position [677, 0]
